Goal: Transaction & Acquisition: Purchase product/service

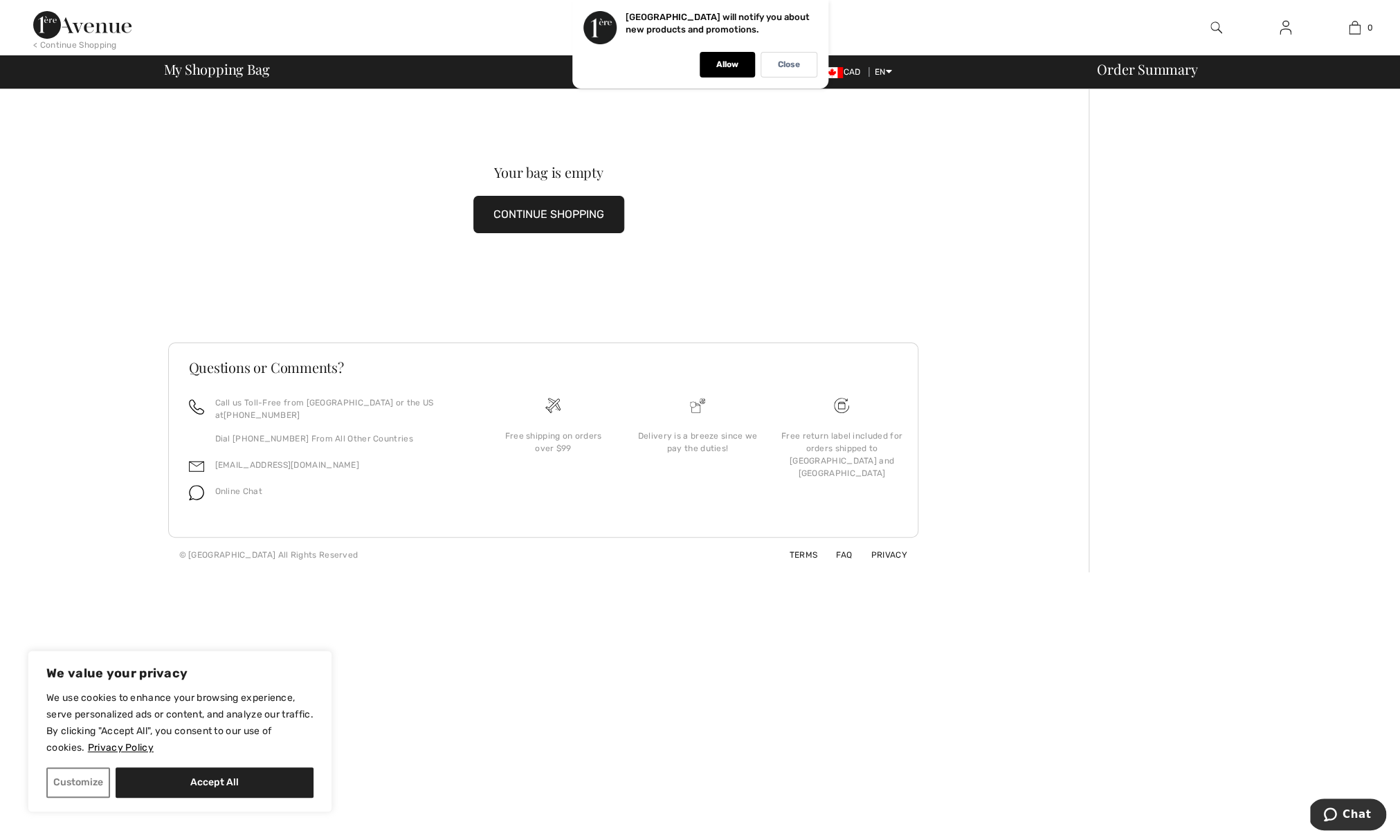
drag, startPoint x: 531, startPoint y: 210, endPoint x: 553, endPoint y: 216, distance: 22.8
click at [532, 210] on button "CONTINUE SHOPPING" at bounding box center [548, 214] width 151 height 37
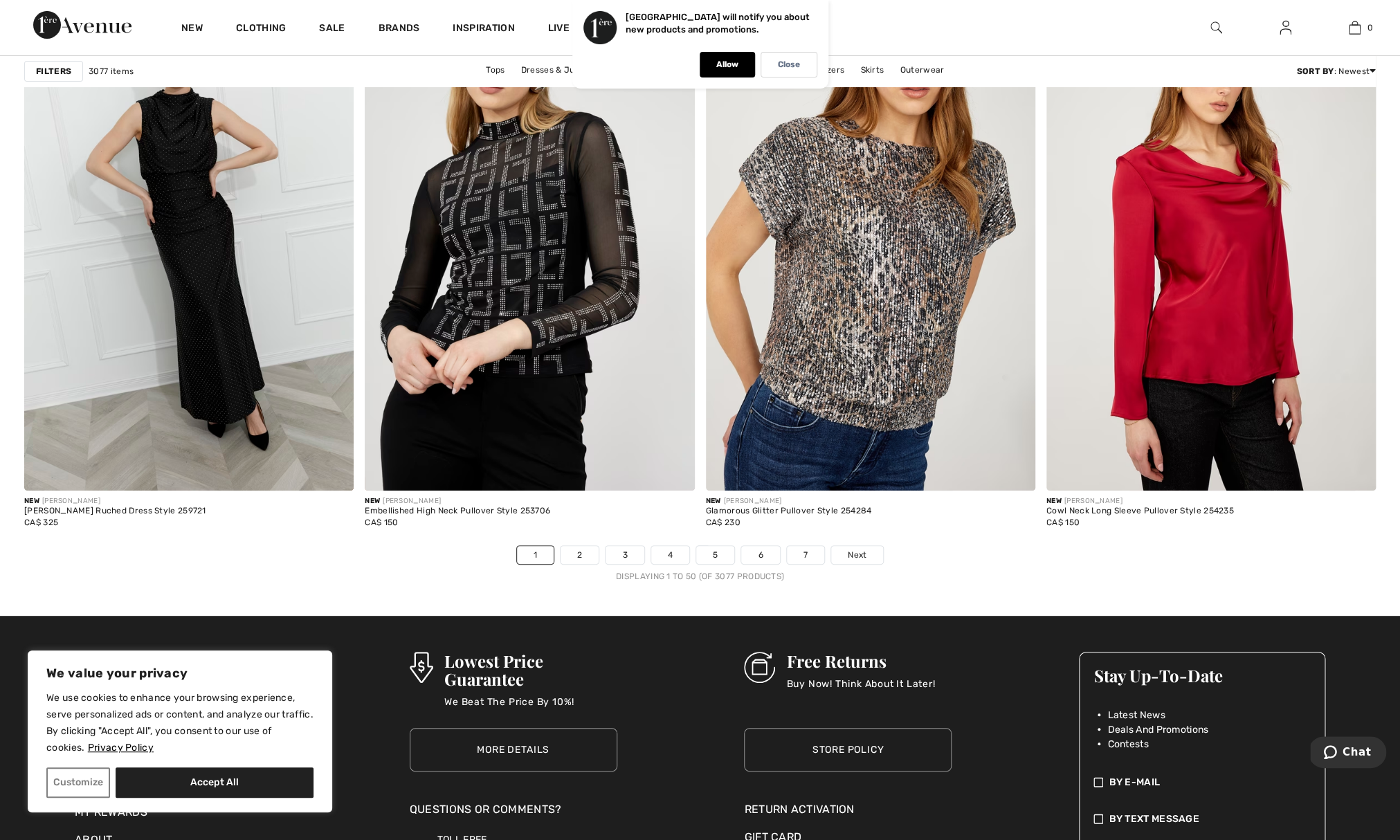
scroll to position [8551, 0]
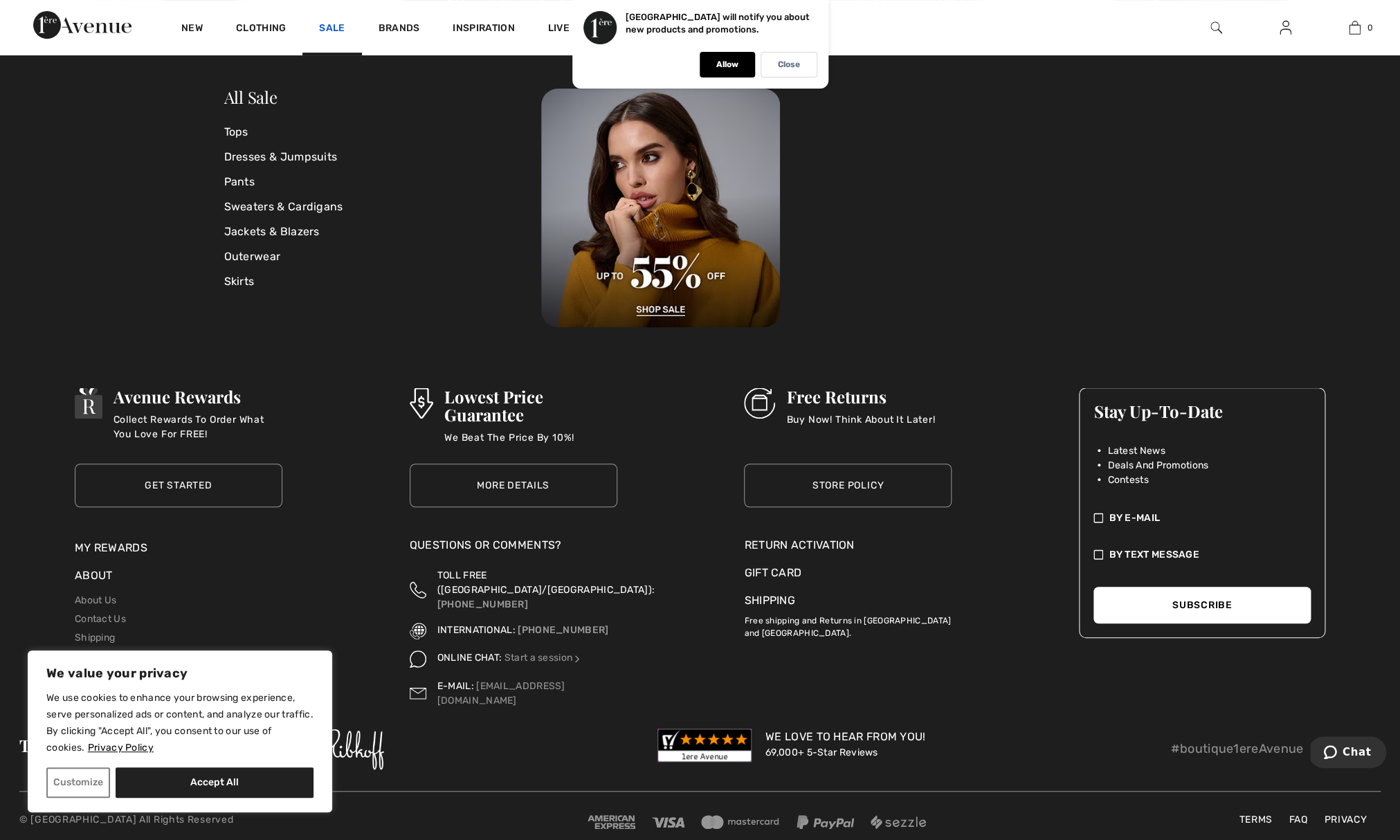
click at [335, 26] on link "Sale" at bounding box center [331, 29] width 26 height 14
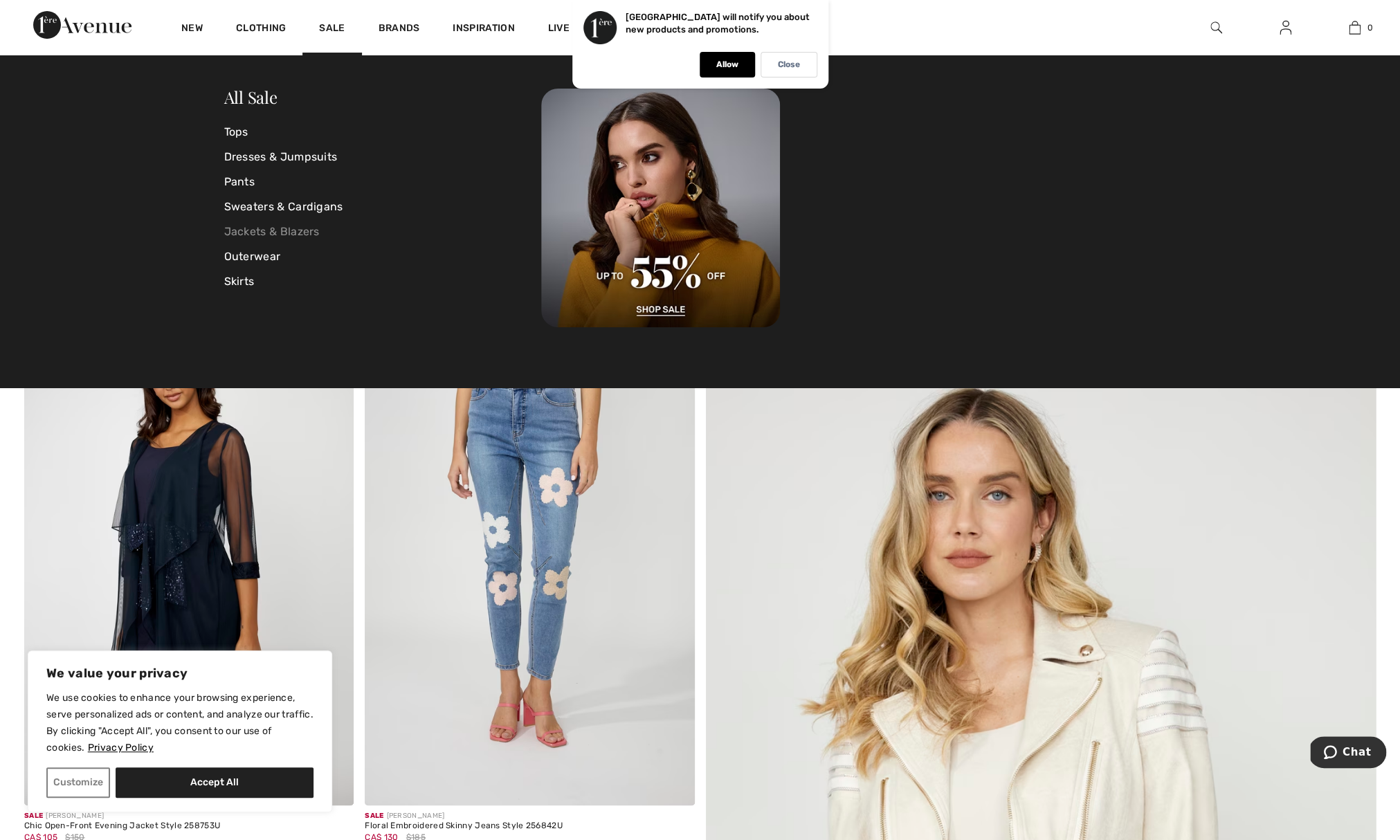
click at [298, 229] on link "Jackets & Blazers" at bounding box center [383, 231] width 318 height 25
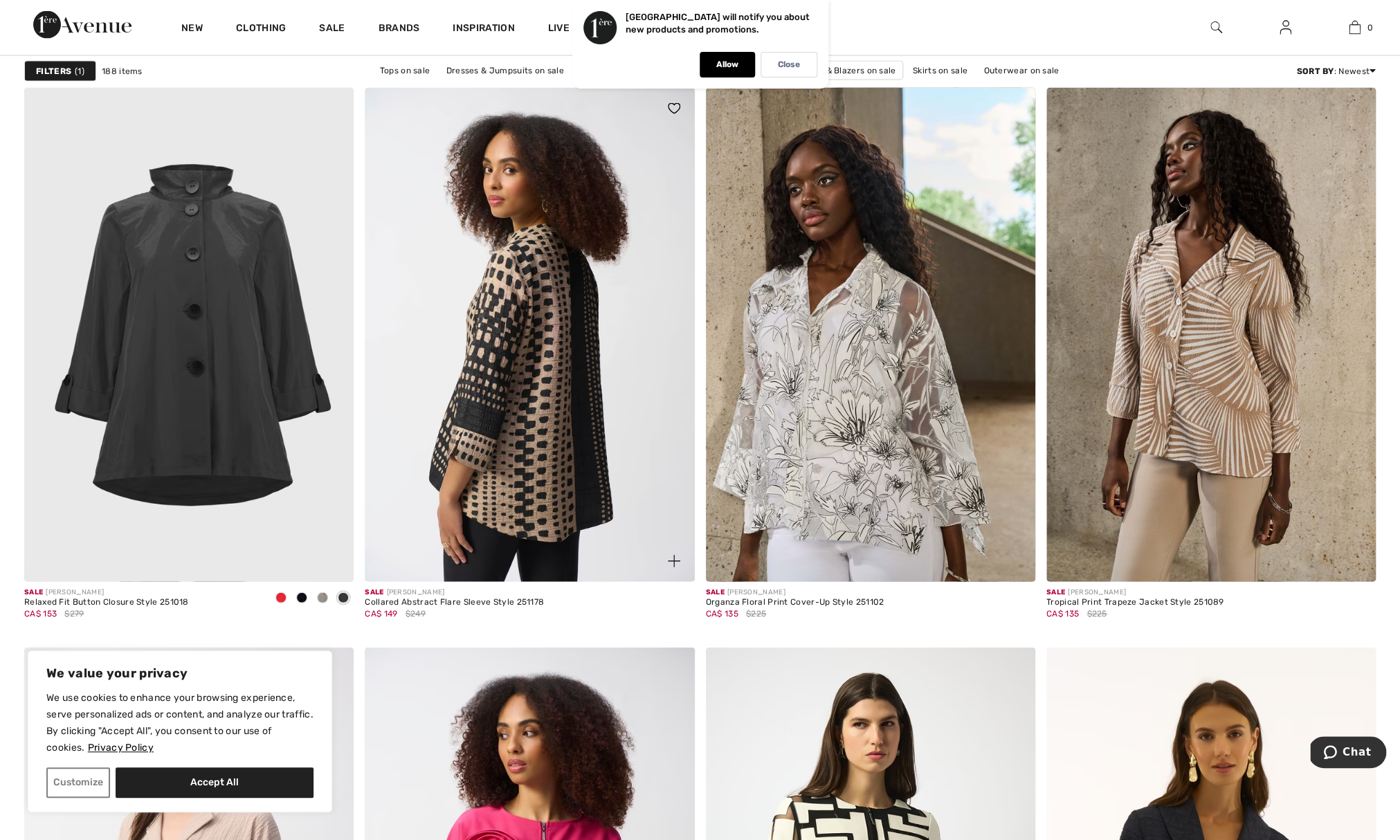
scroll to position [7128, 0]
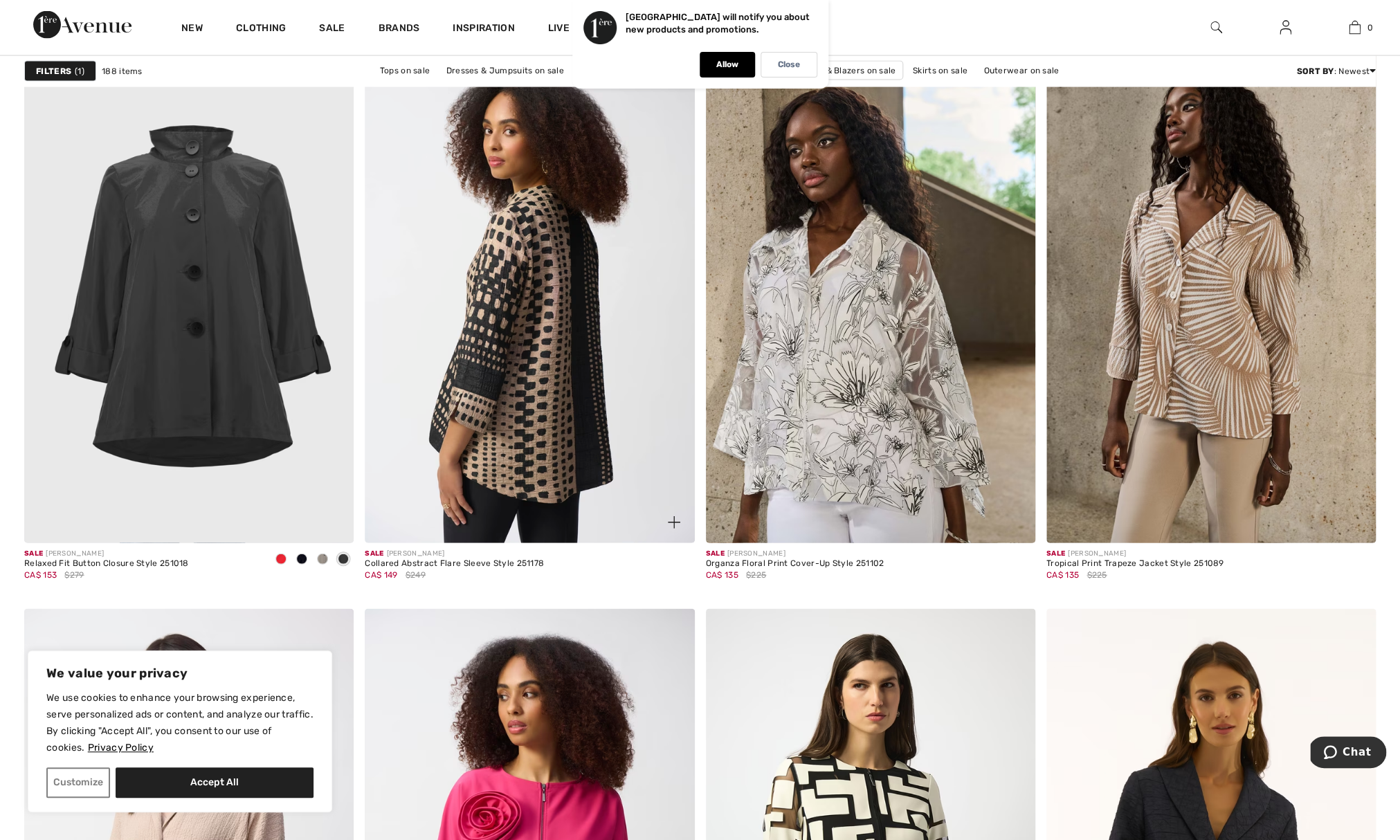
click at [571, 386] on img at bounding box center [529, 296] width 329 height 494
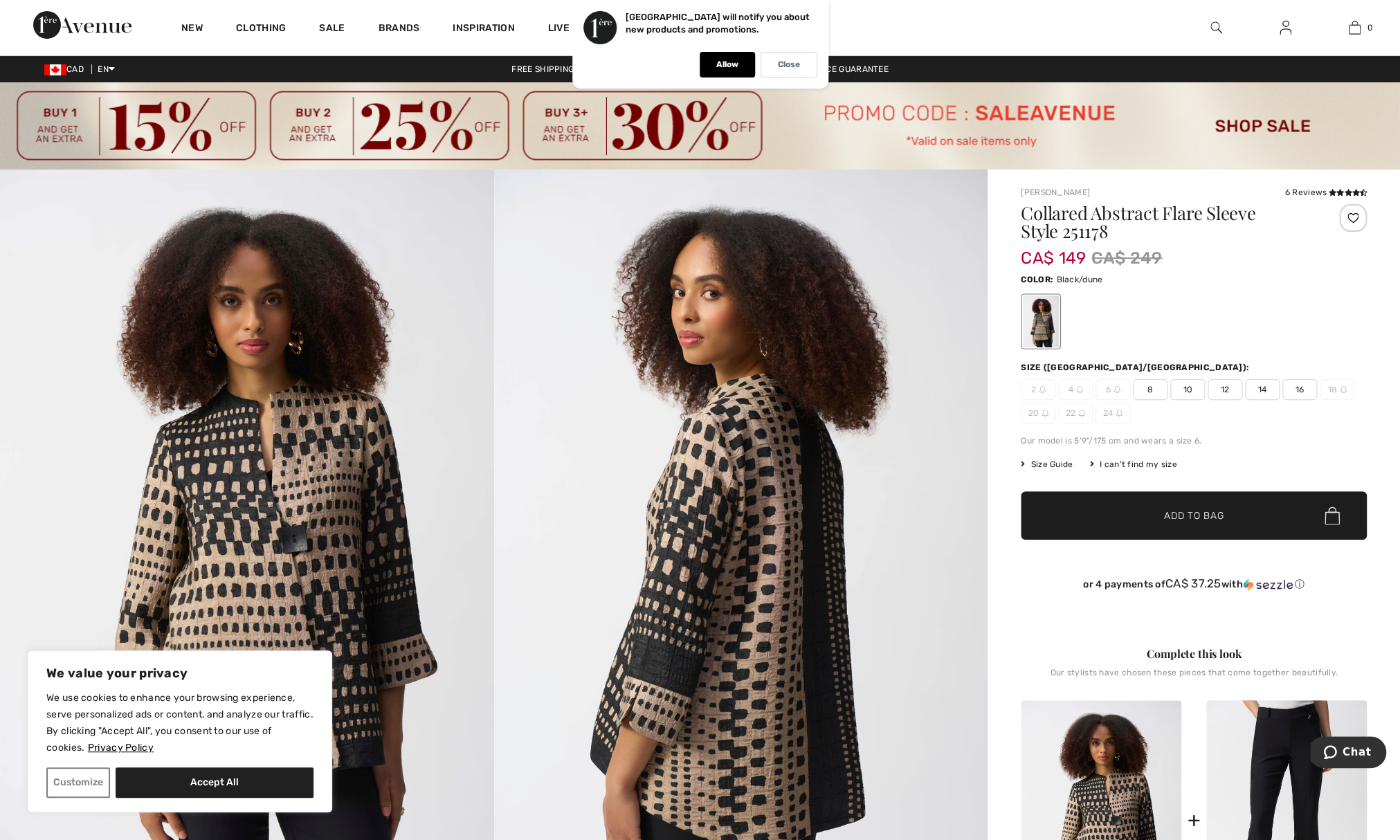
click at [1260, 386] on span "14" at bounding box center [1261, 390] width 34 height 21
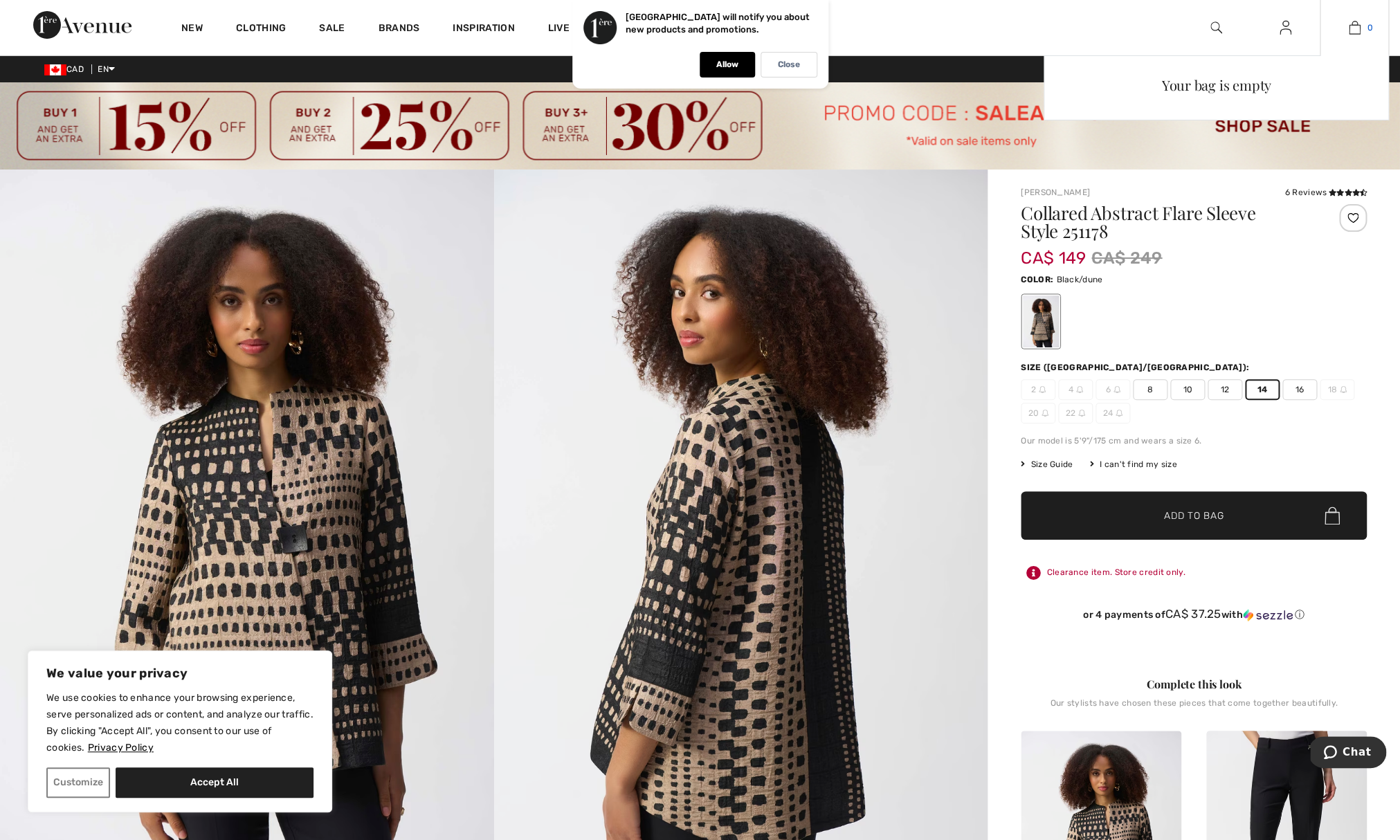
click at [1352, 29] on img at bounding box center [1354, 27] width 11 height 17
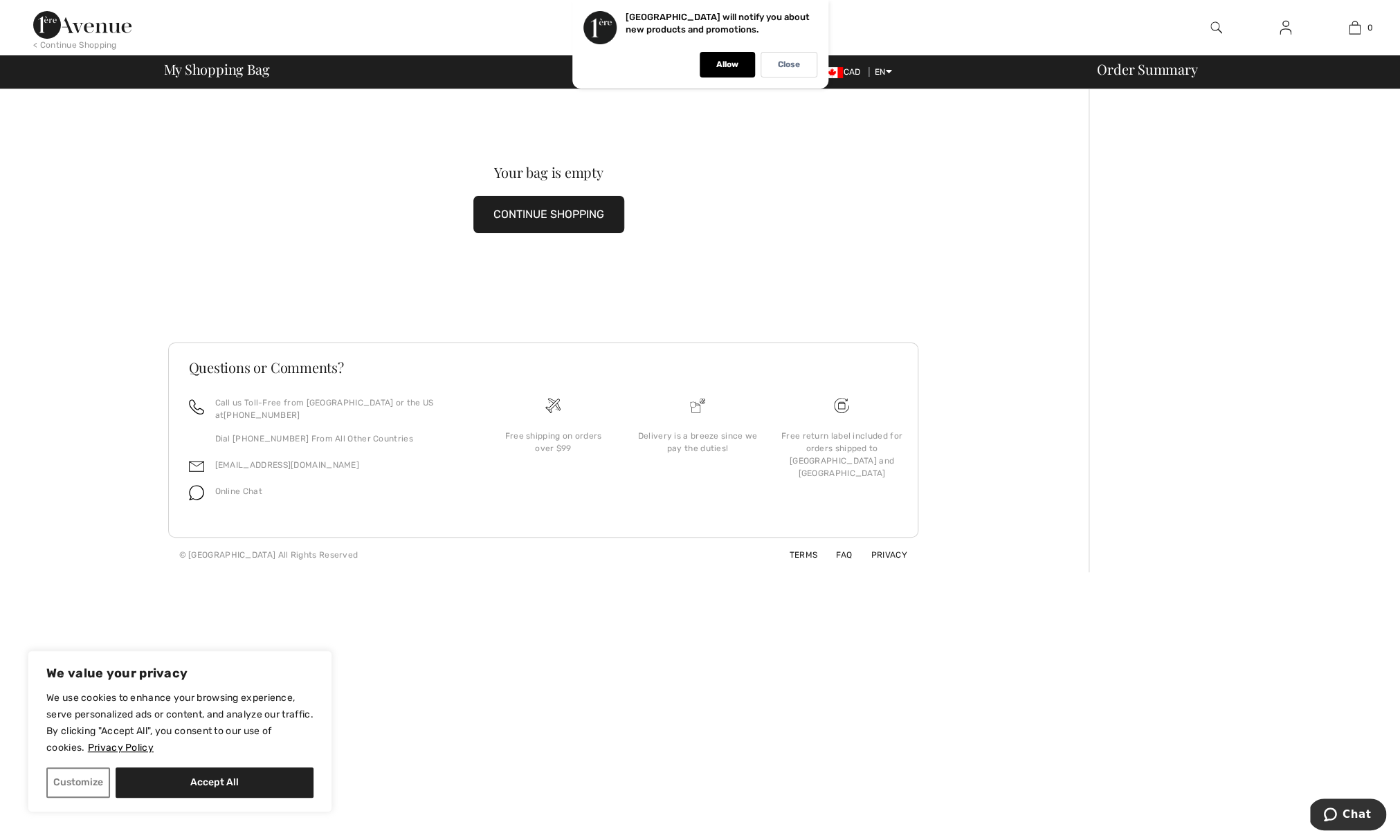
click at [555, 220] on button "CONTINUE SHOPPING" at bounding box center [548, 214] width 151 height 37
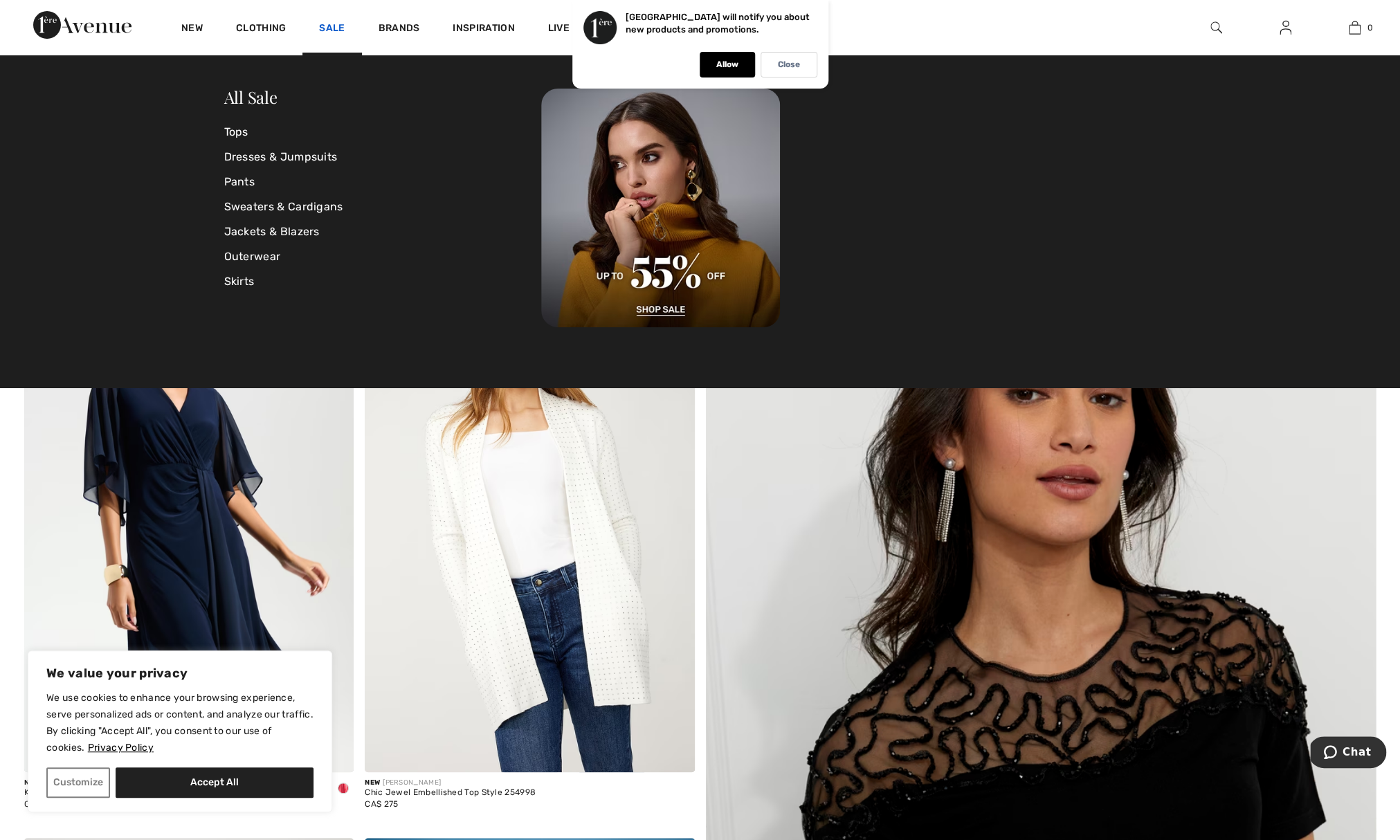
click at [331, 26] on link "Sale" at bounding box center [331, 29] width 26 height 14
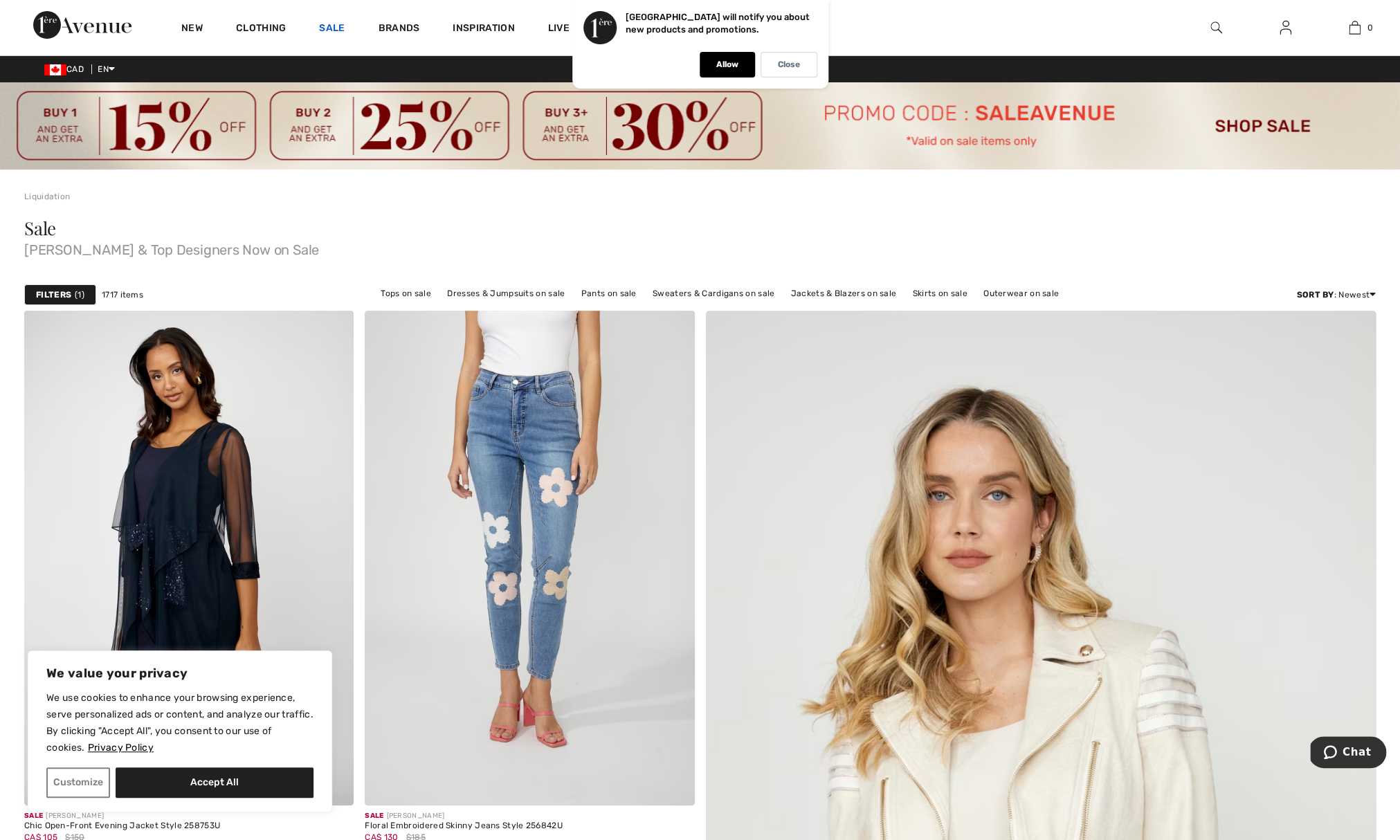
click at [332, 26] on link "Sale" at bounding box center [331, 29] width 26 height 14
click at [330, 27] on link "Sale" at bounding box center [331, 29] width 26 height 14
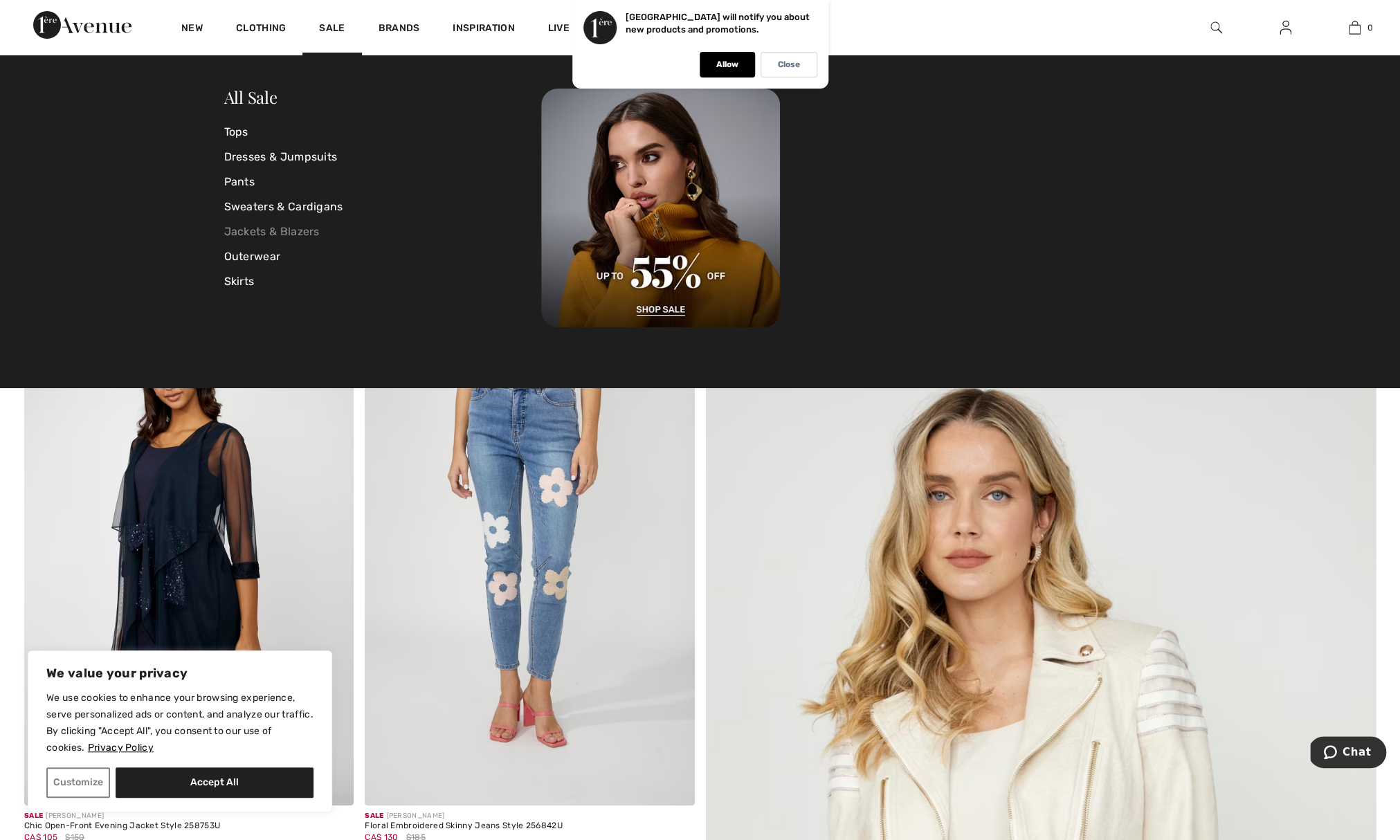
click at [307, 229] on link "Jackets & Blazers" at bounding box center [383, 231] width 318 height 25
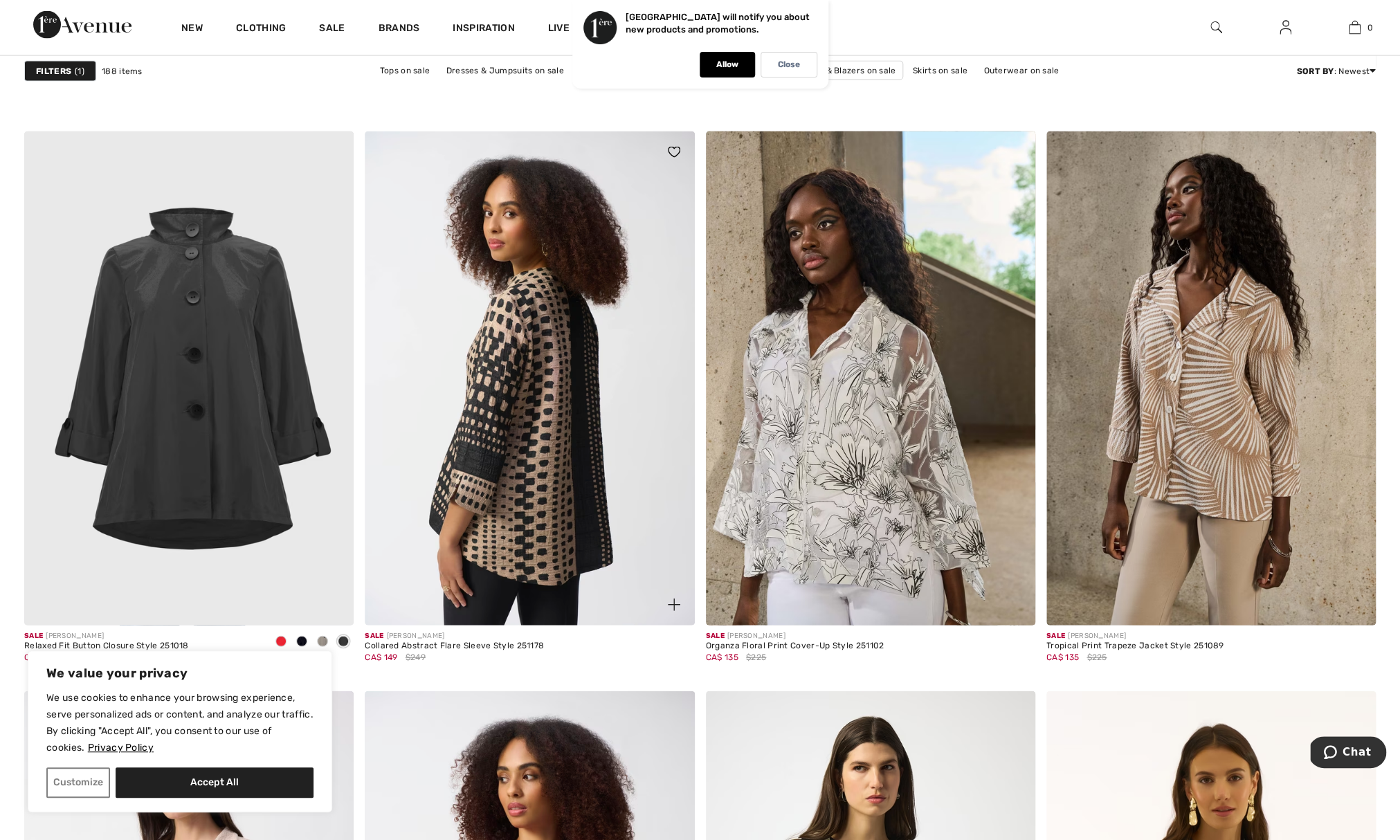
scroll to position [7162, 0]
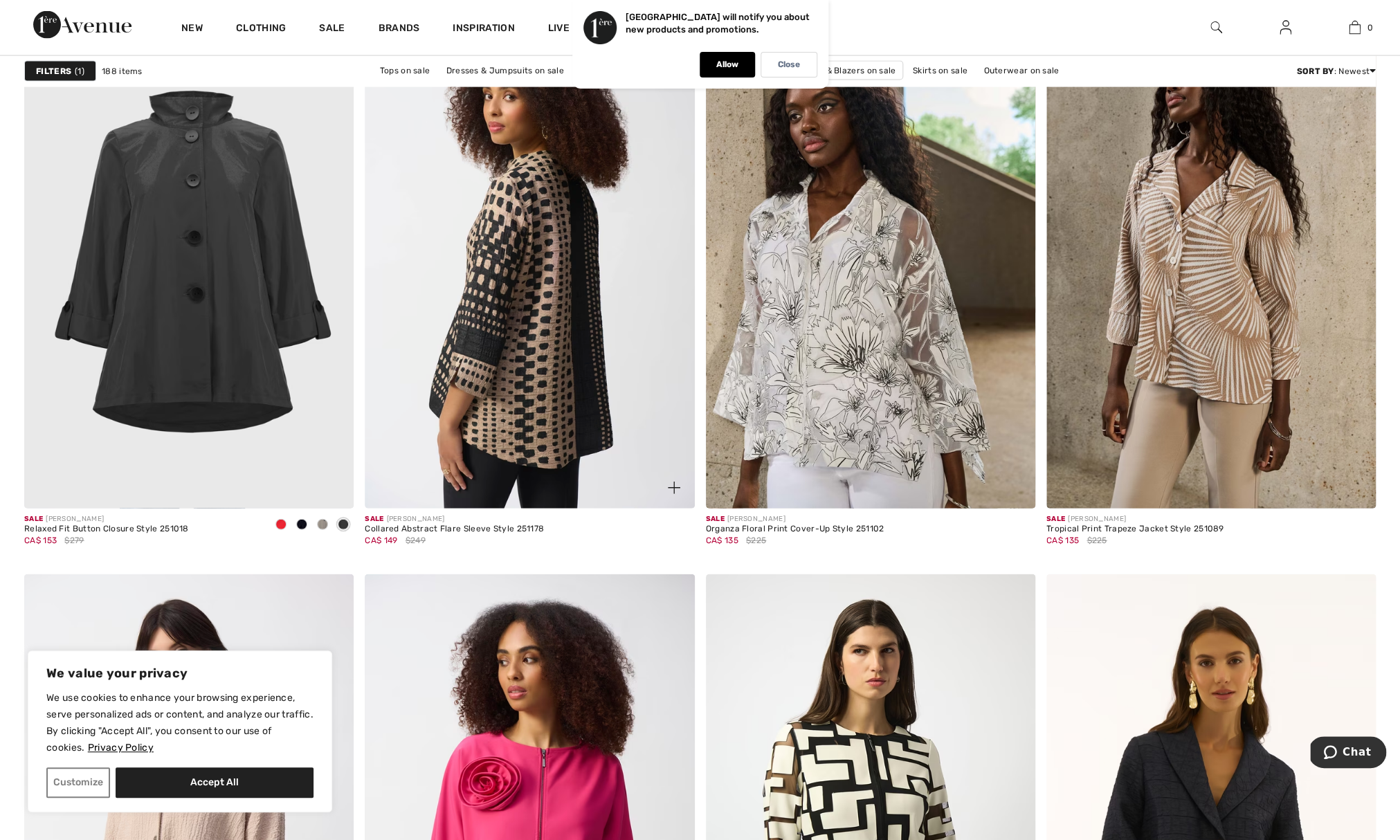
click at [563, 366] on img at bounding box center [529, 261] width 329 height 494
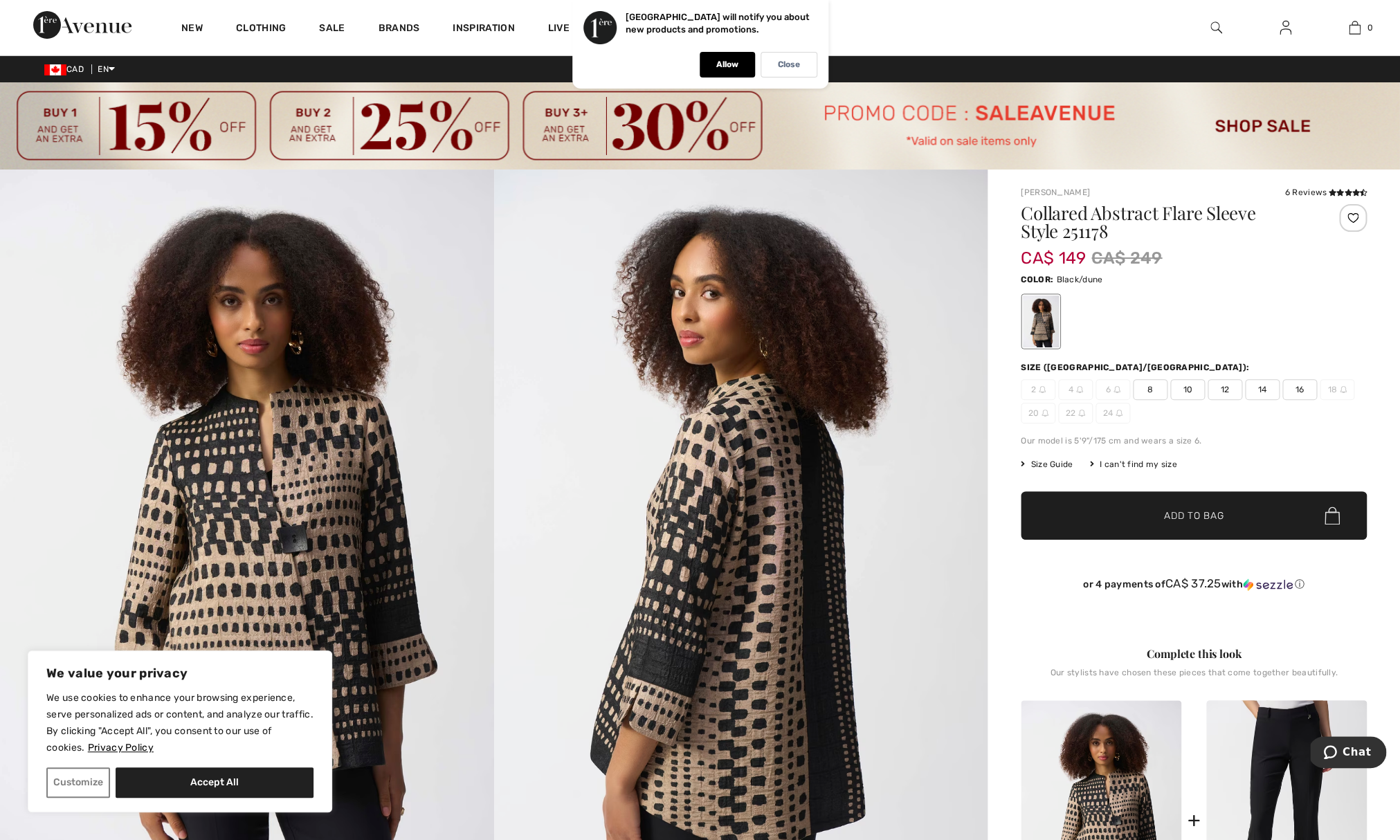
click at [1266, 388] on span "14" at bounding box center [1261, 390] width 34 height 21
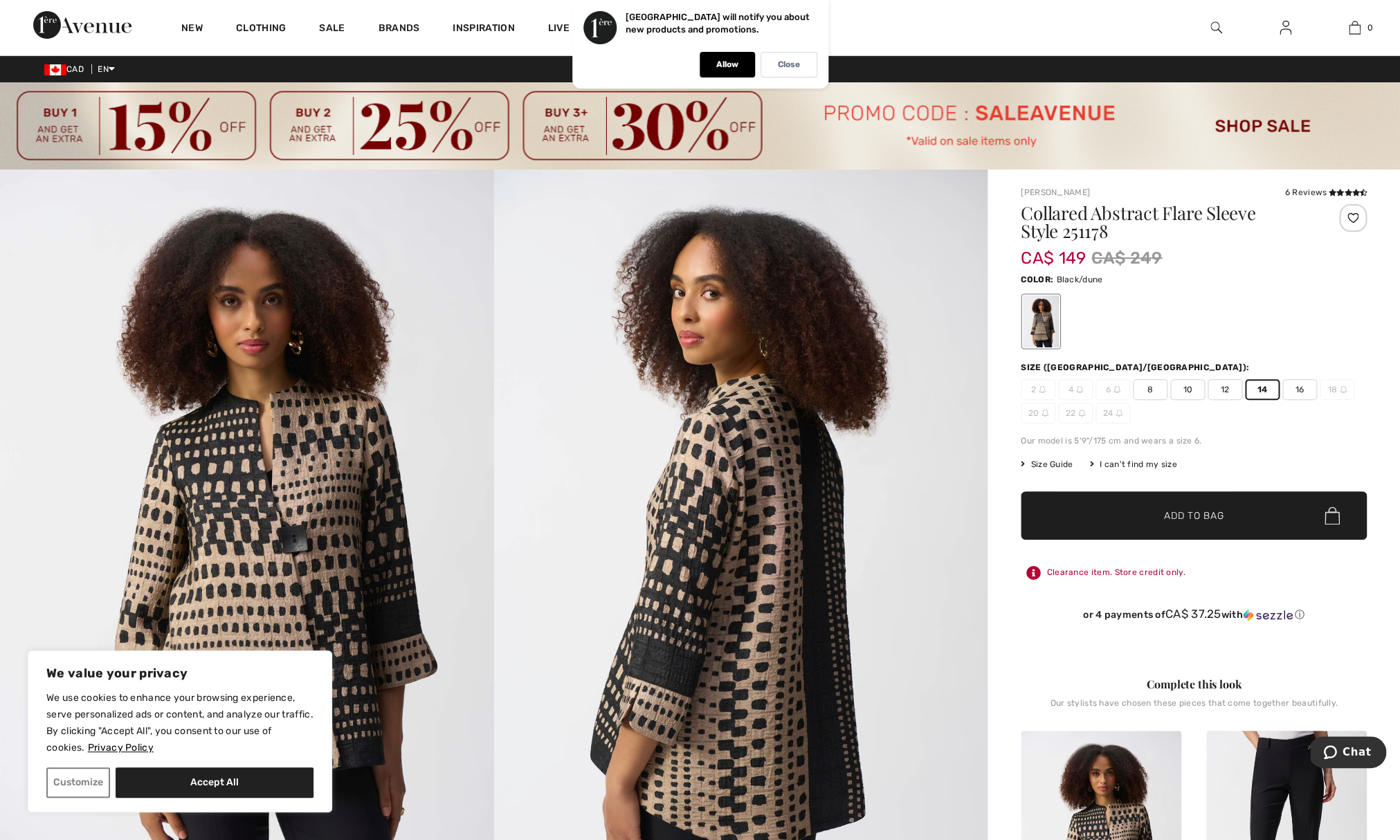
click at [1201, 515] on span "Add to Bag" at bounding box center [1193, 515] width 59 height 14
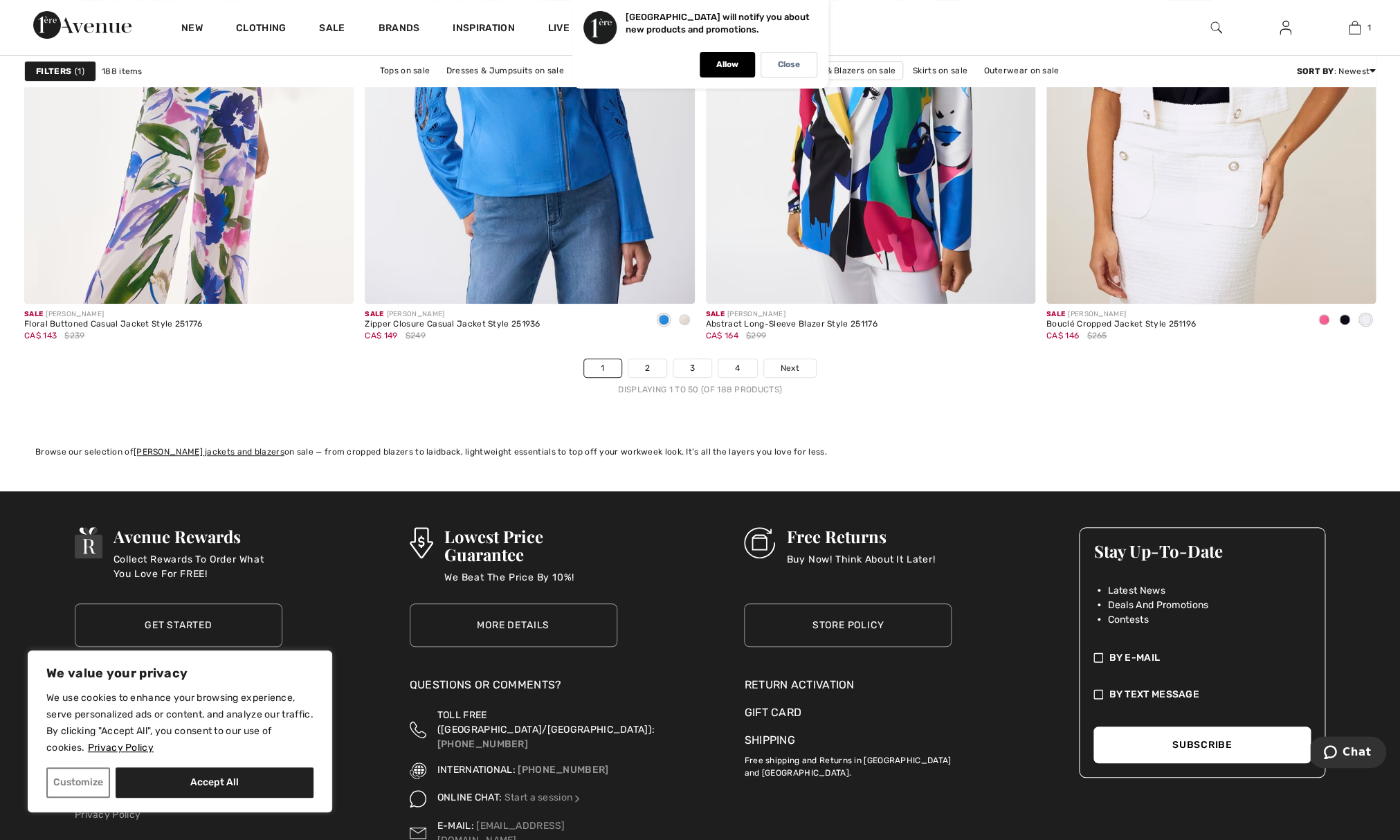
scroll to position [8627, 0]
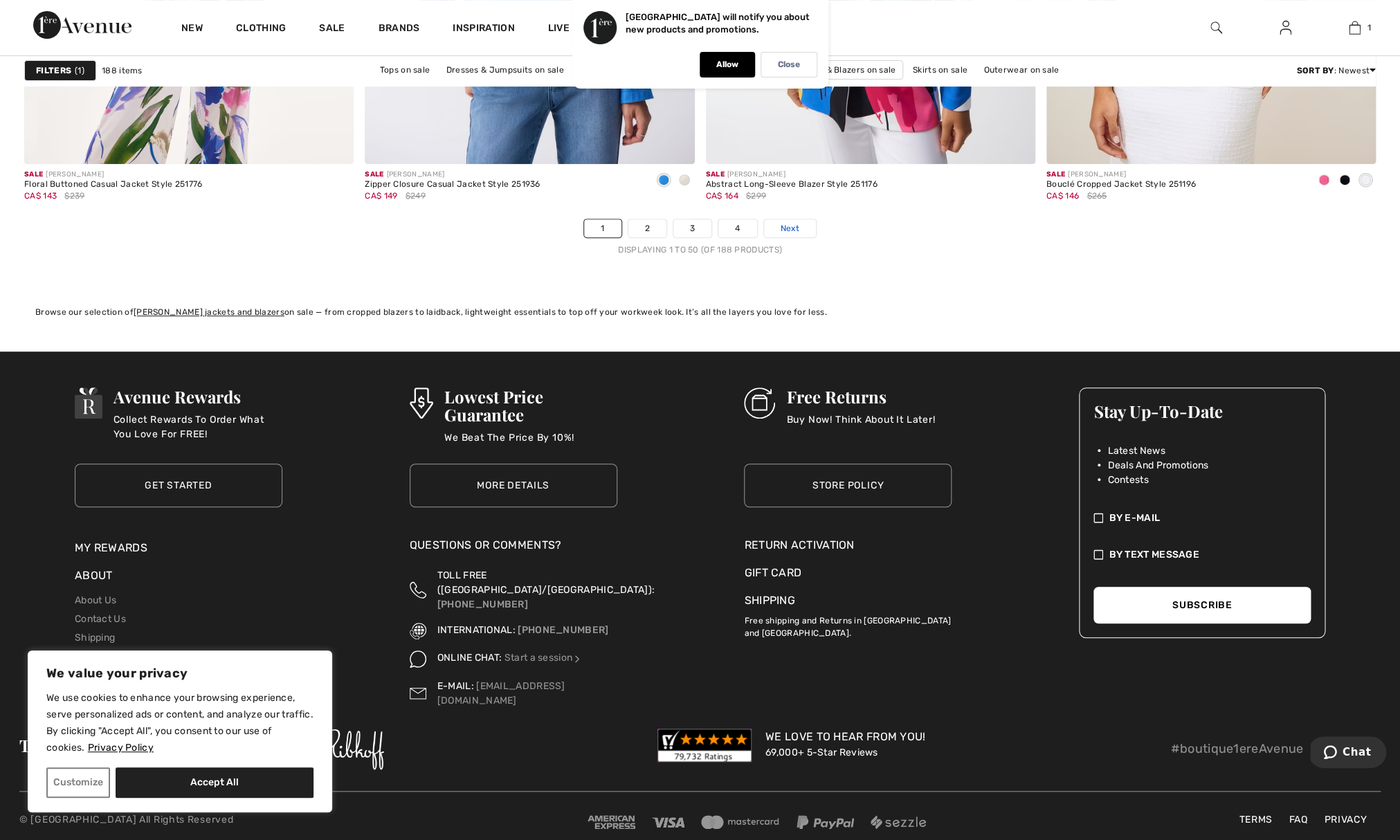
click at [795, 226] on span "Next" at bounding box center [789, 229] width 19 height 12
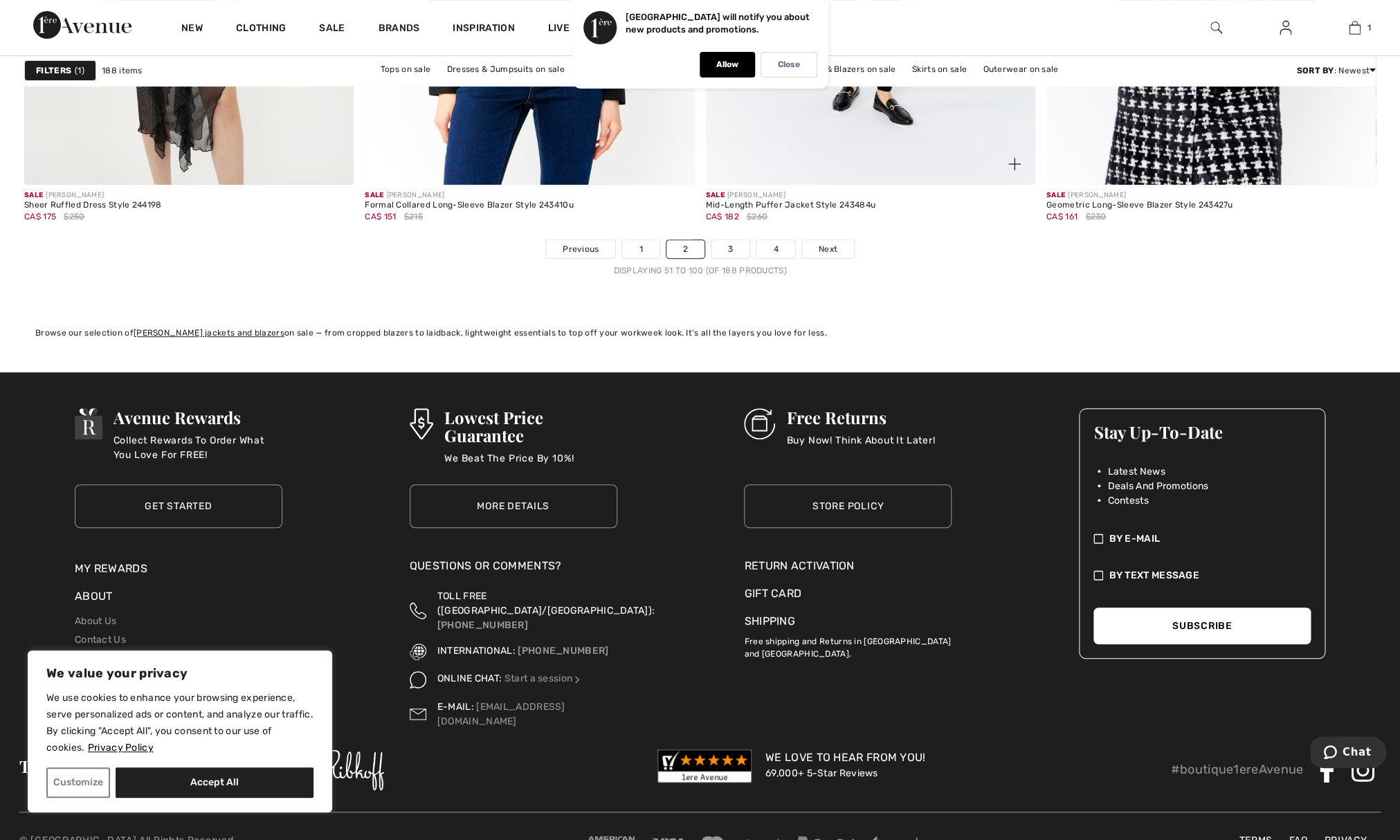
scroll to position [8627, 0]
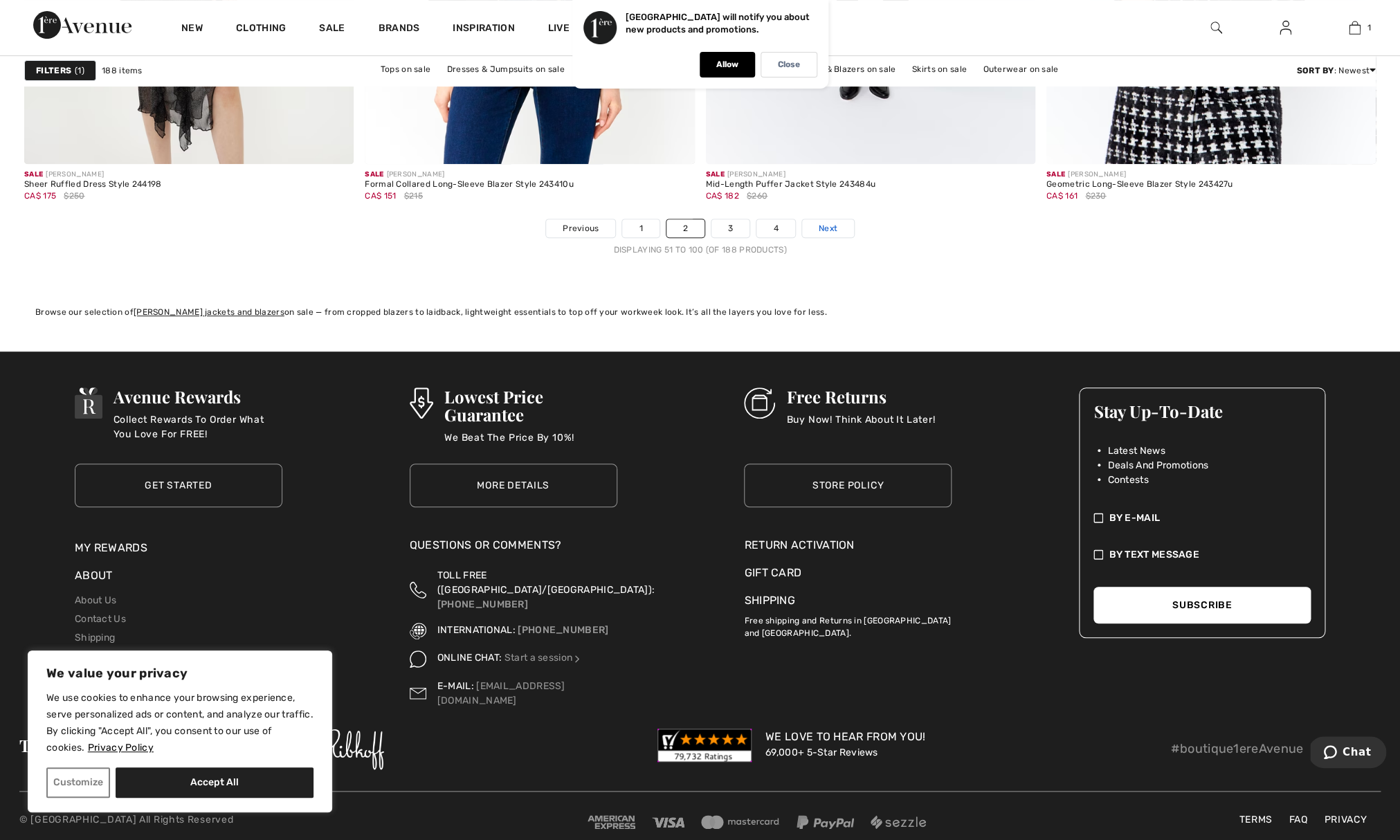
click at [827, 225] on span "Next" at bounding box center [827, 229] width 19 height 12
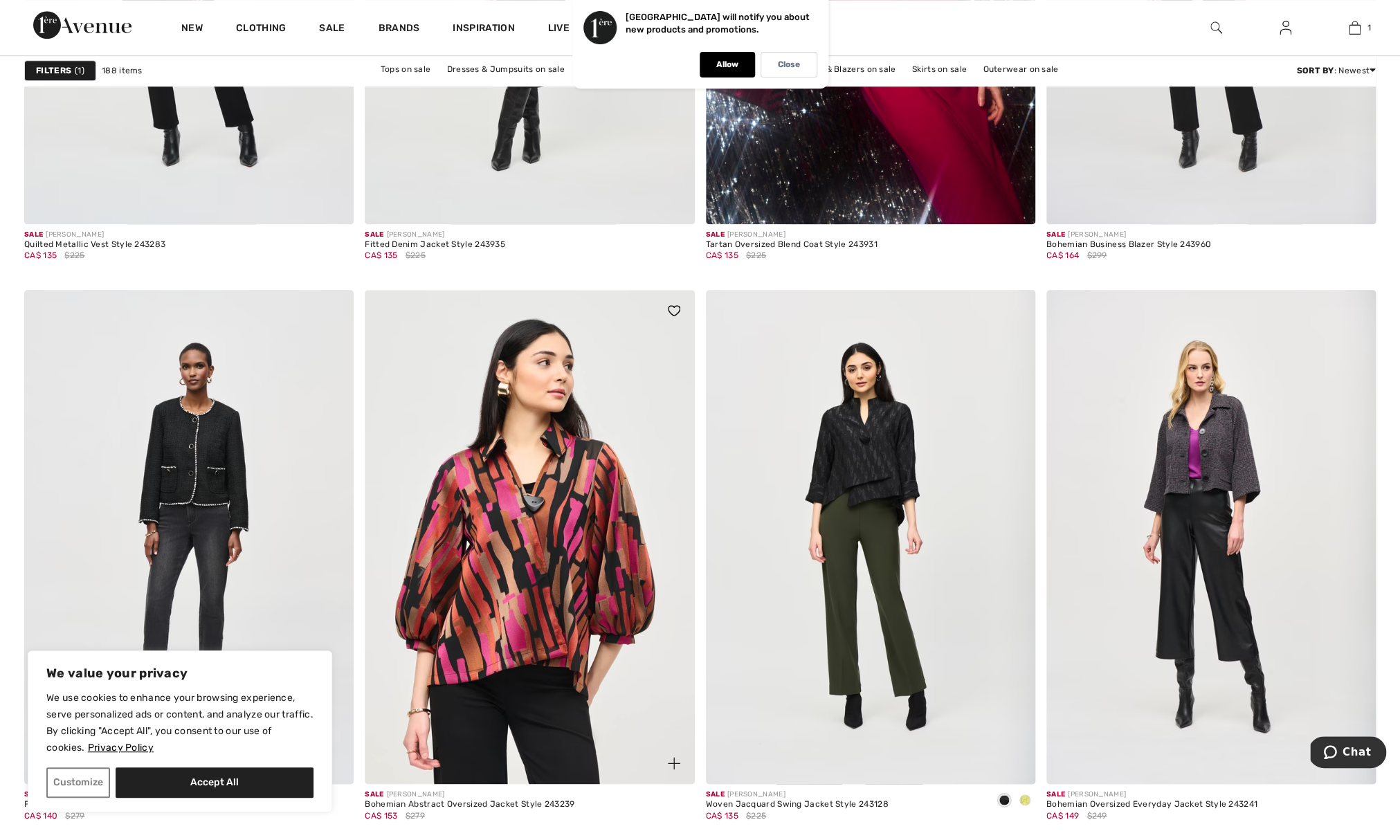
scroll to position [6023, 0]
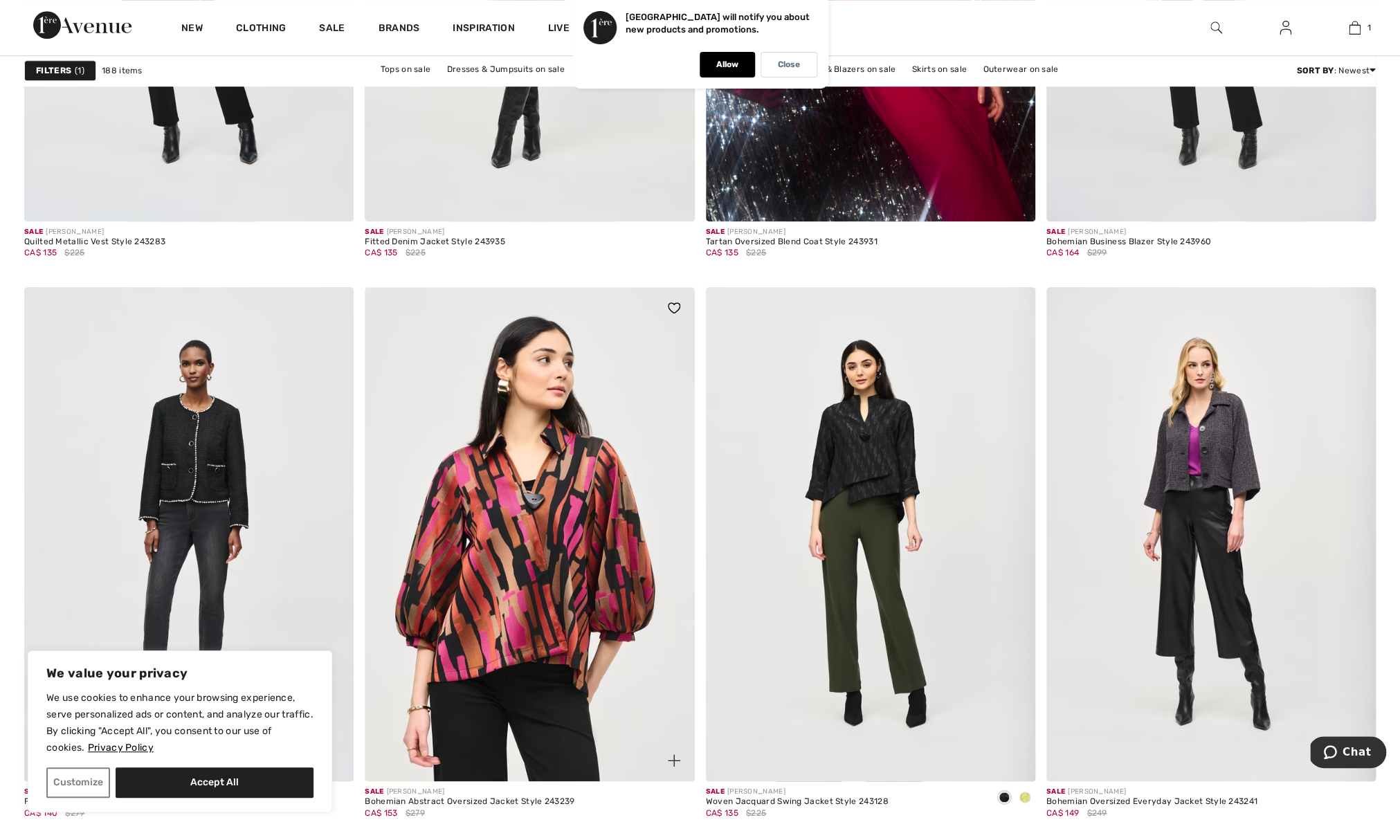
drag, startPoint x: 556, startPoint y: 433, endPoint x: 563, endPoint y: 430, distance: 7.6
click at [559, 431] on img at bounding box center [529, 534] width 329 height 494
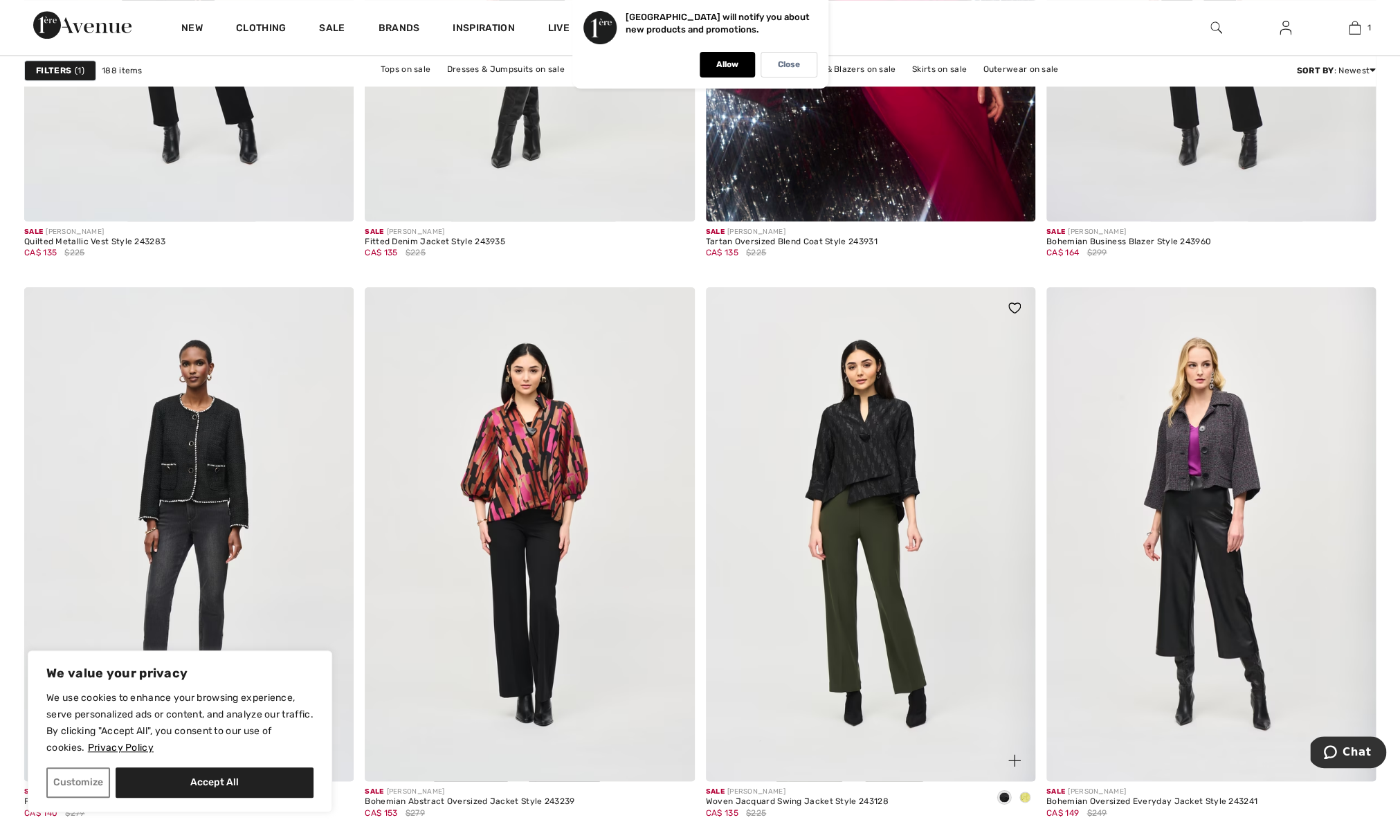
click at [1023, 792] on span at bounding box center [1025, 797] width 11 height 11
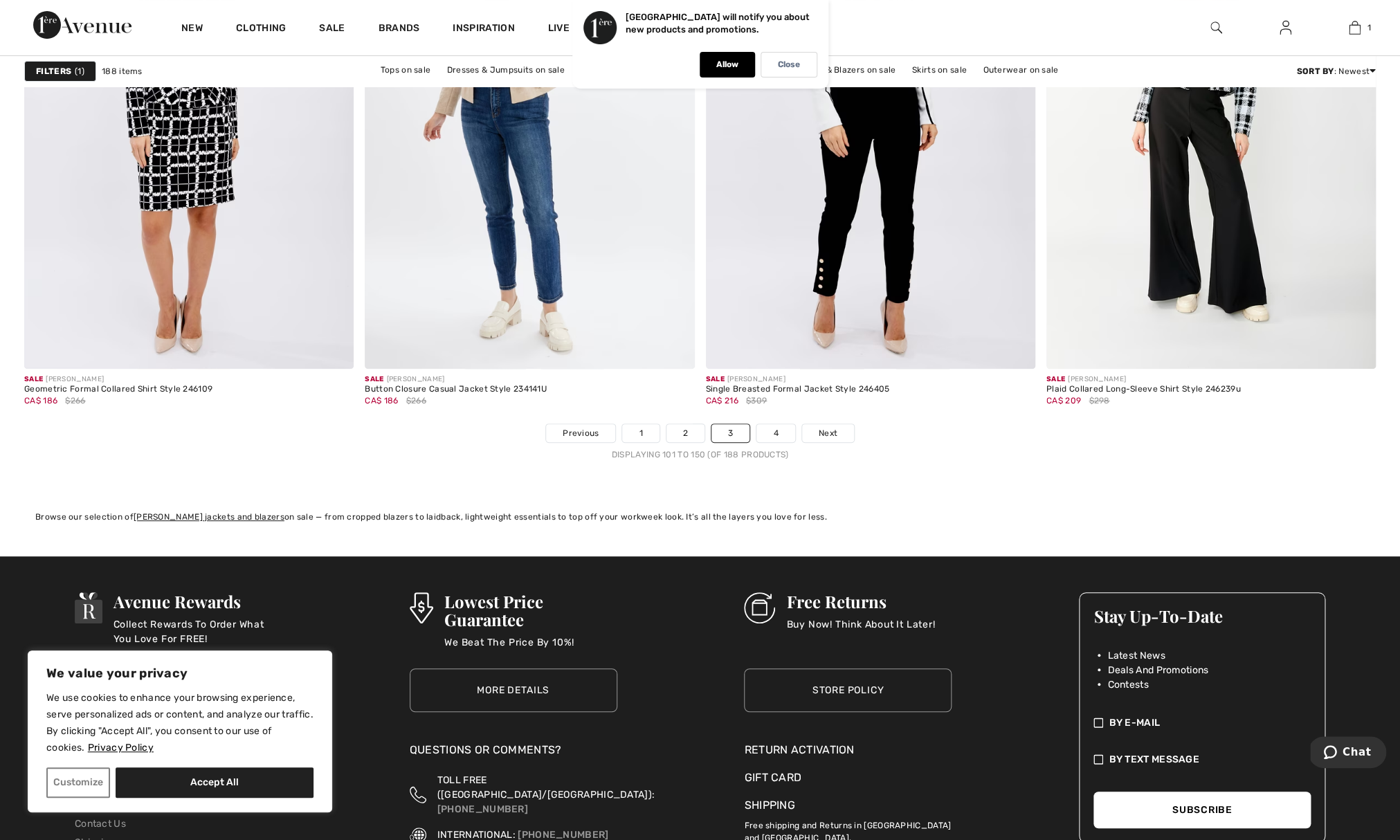
scroll to position [8448, 0]
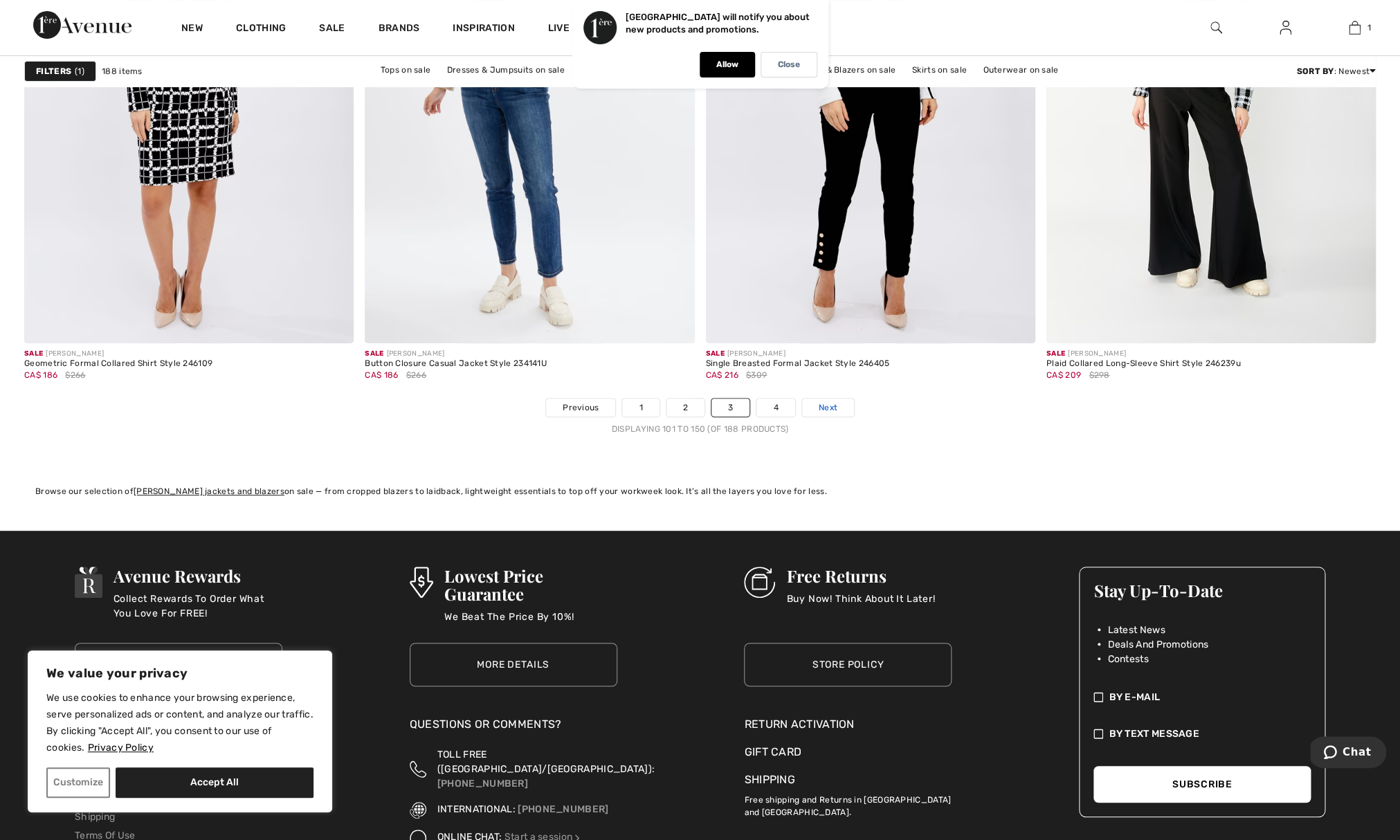
click at [831, 409] on span "Next" at bounding box center [827, 408] width 19 height 12
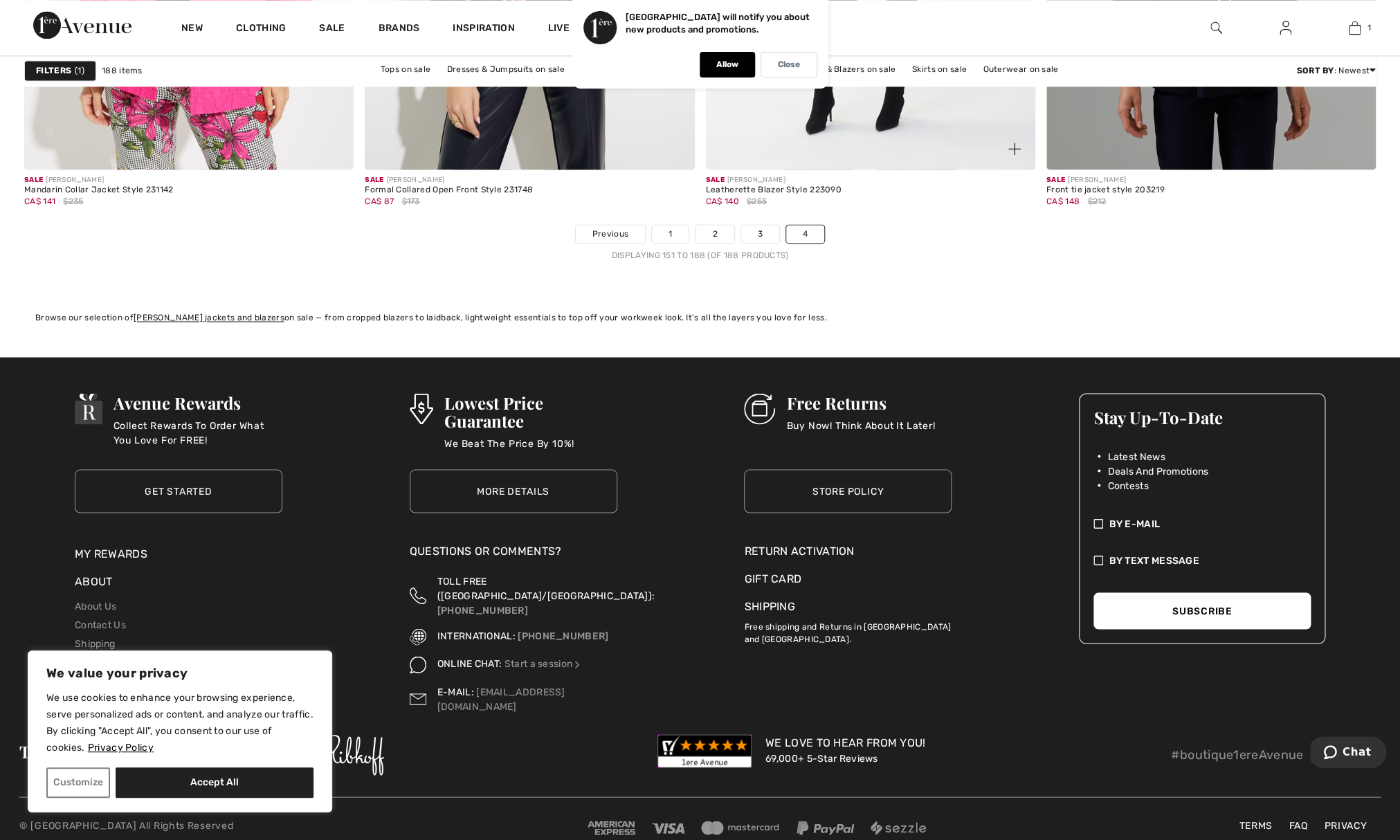
scroll to position [6641, 0]
